Goal: Task Accomplishment & Management: Manage account settings

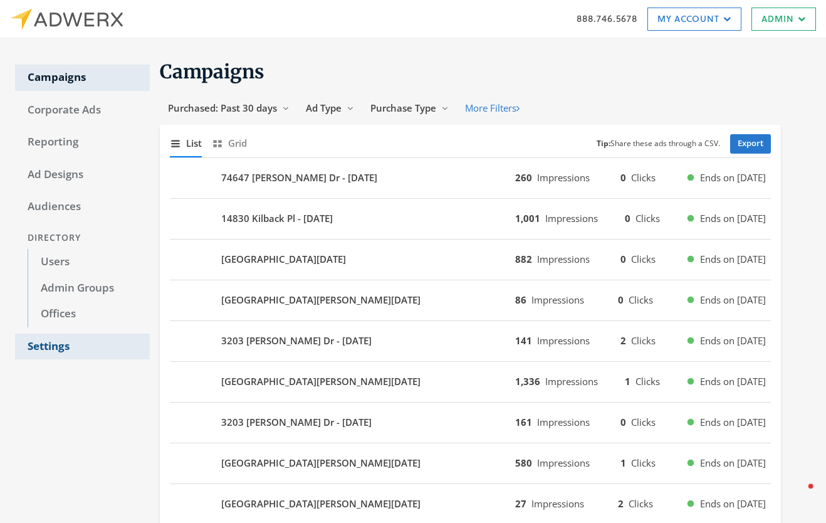
click at [61, 349] on link "Settings" at bounding box center [82, 346] width 135 height 26
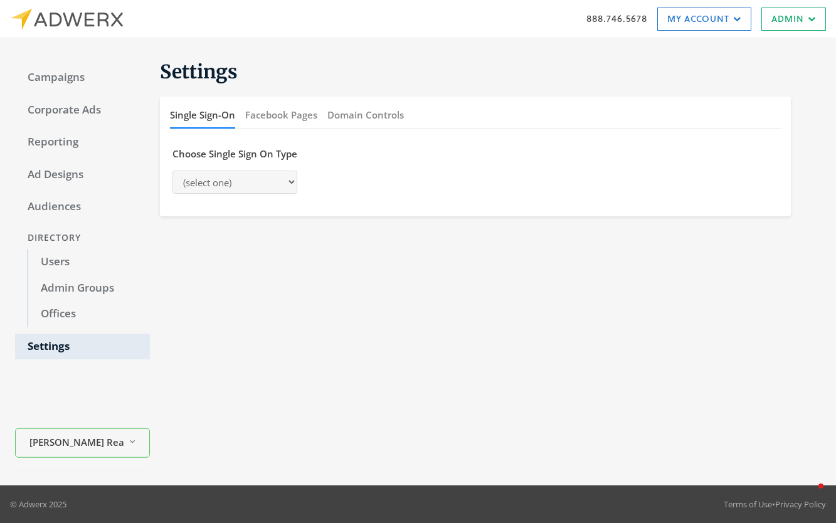
select select "moxiworks"
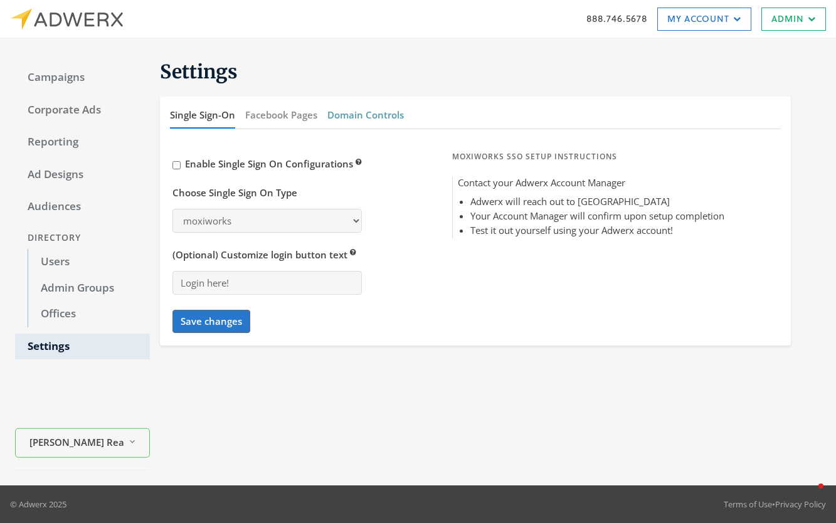
click at [375, 119] on button "Domain Controls" at bounding box center [365, 115] width 76 height 27
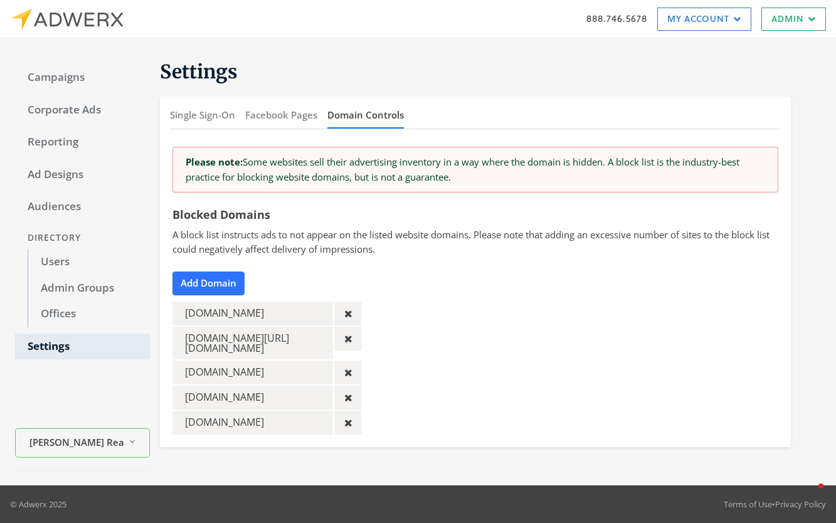
drag, startPoint x: 263, startPoint y: 349, endPoint x: 182, endPoint y: 338, distance: 81.6
click at [182, 338] on div "[DOMAIN_NAME][URL][DOMAIN_NAME]" at bounding box center [252, 343] width 160 height 33
copy div "[DOMAIN_NAME][URL][DOMAIN_NAME]"
click at [229, 286] on button "Add Domain" at bounding box center [208, 282] width 72 height 23
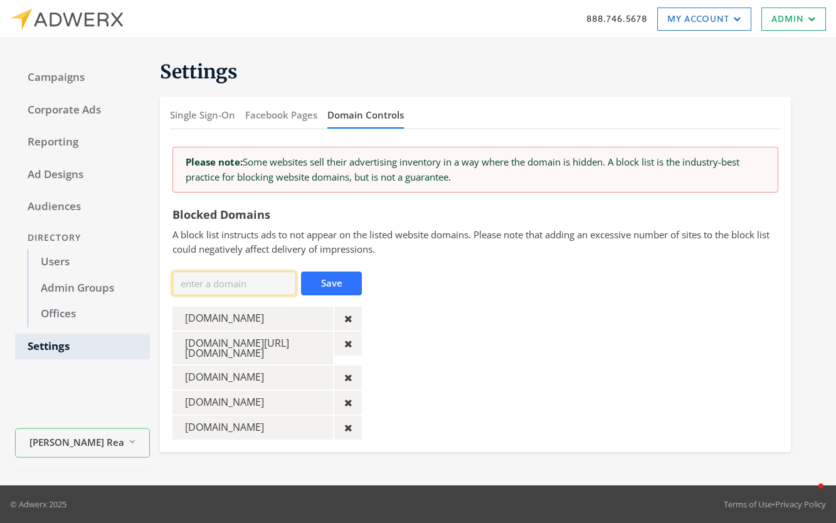
drag, startPoint x: 269, startPoint y: 290, endPoint x: 281, endPoint y: 285, distance: 12.9
click at [269, 290] on input "text" at bounding box center [233, 282] width 123 height 23
paste input "[DOMAIN_NAME][URL][DOMAIN_NAME]"
type input "[DOMAIN_NAME][URL][DOMAIN_NAME]"
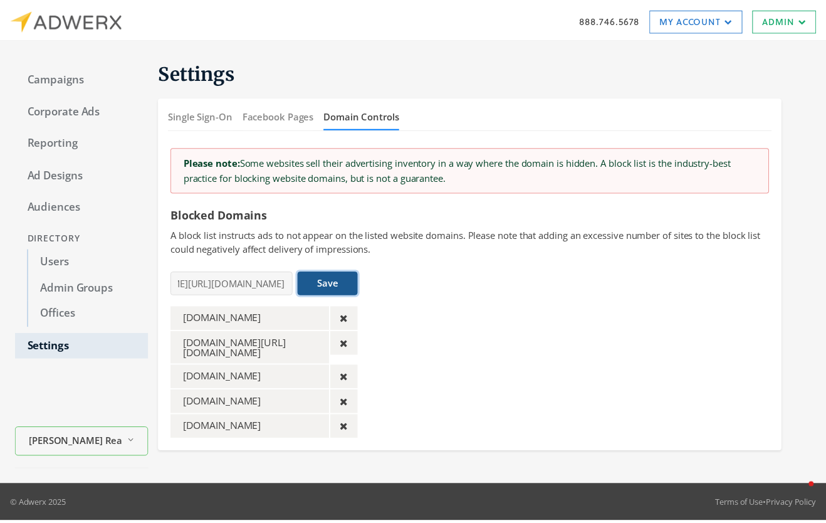
scroll to position [0, 0]
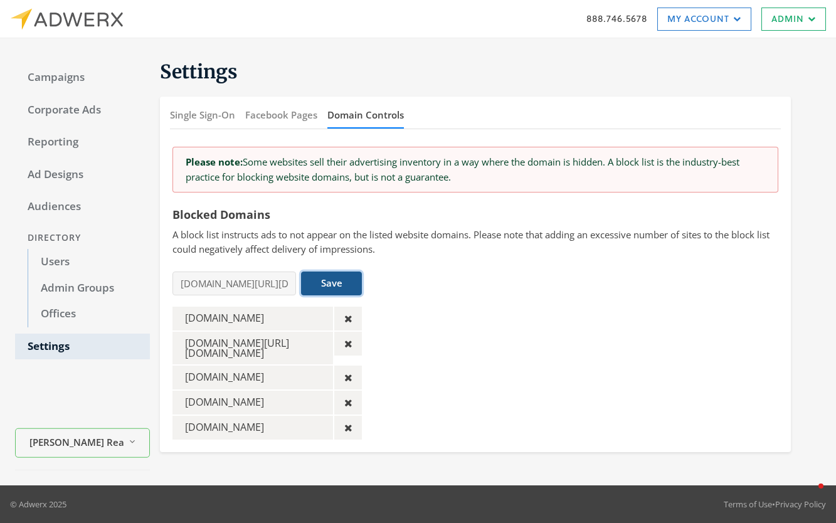
click at [346, 282] on button "Save" at bounding box center [331, 282] width 61 height 23
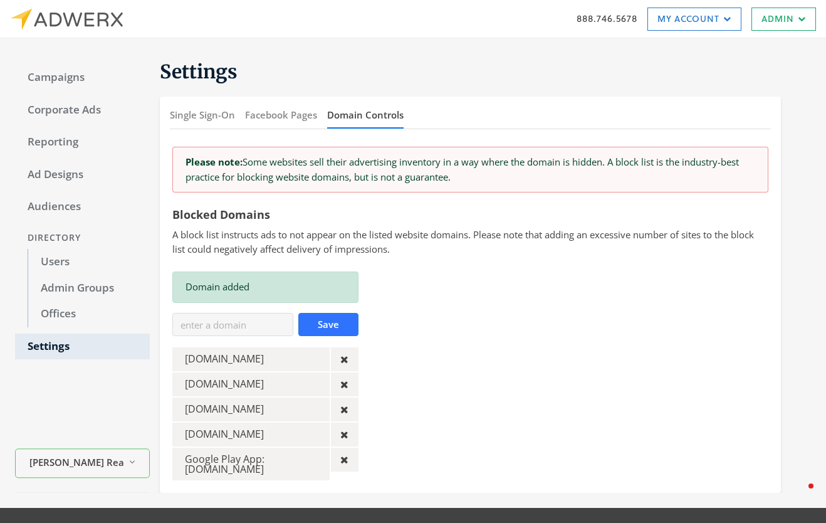
click at [462, 311] on div "Domain added Save [DOMAIN_NAME] [DOMAIN_NAME] [DOMAIN_NAME] [DOMAIN_NAME] Googl…" at bounding box center [470, 375] width 615 height 209
click at [486, 267] on div "Please note: Some websites sell their advertising inventory in a way where the …" at bounding box center [470, 313] width 621 height 359
